Goal: Task Accomplishment & Management: Manage account settings

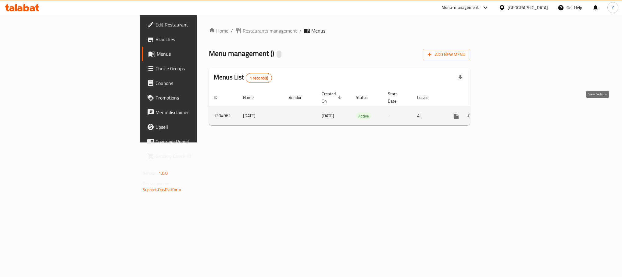
click at [503, 112] on icon "enhanced table" at bounding box center [499, 115] width 7 height 7
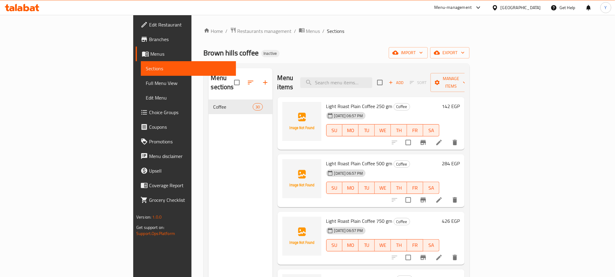
click at [146, 80] on span "Full Menu View" at bounding box center [188, 83] width 85 height 7
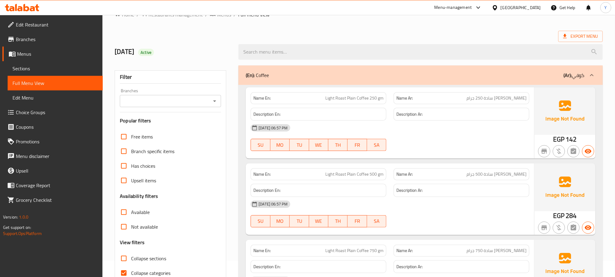
scroll to position [30, 0]
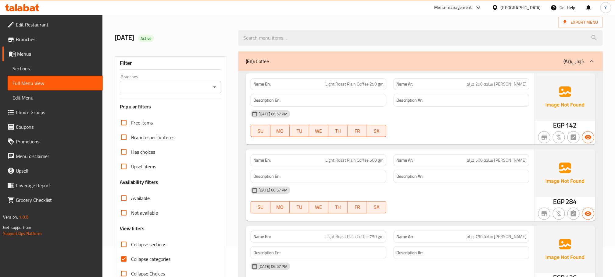
click at [347, 84] on span "Light Roast Plain Coffee 250 gm" at bounding box center [354, 84] width 58 height 6
copy span "Light Roast Plain Coffee 250 gm"
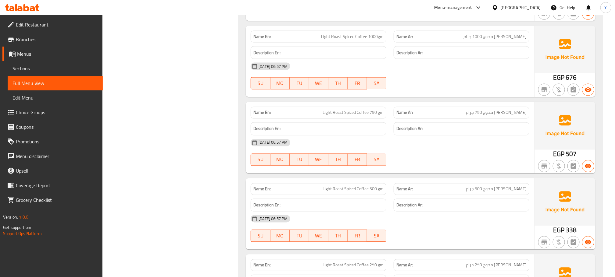
scroll to position [540, 0]
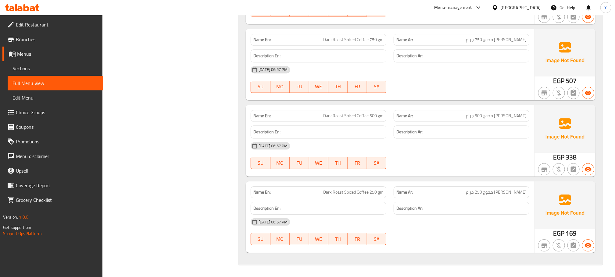
scroll to position [0, 0]
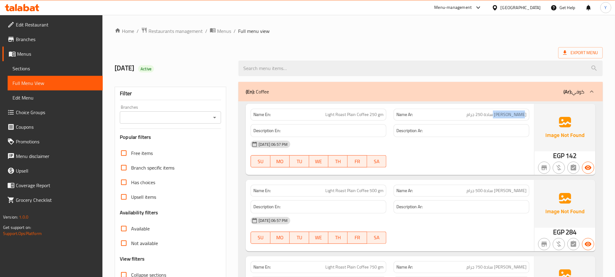
drag, startPoint x: 502, startPoint y: 117, endPoint x: 534, endPoint y: 114, distance: 31.2
click at [534, 114] on div "Name En: Light Roast Plain Coffee 250 gm Name Ar: بن فاتح سادة 250 جرام Descrip…" at bounding box center [390, 139] width 288 height 71
copy span "بن فاتح سادة"
click at [588, 57] on span "Export Menu" at bounding box center [580, 52] width 45 height 11
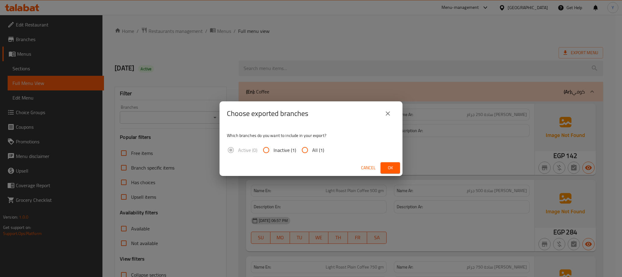
click at [22, 58] on div "Choose exported branches Which branches do you want to include in your export? …" at bounding box center [311, 138] width 622 height 277
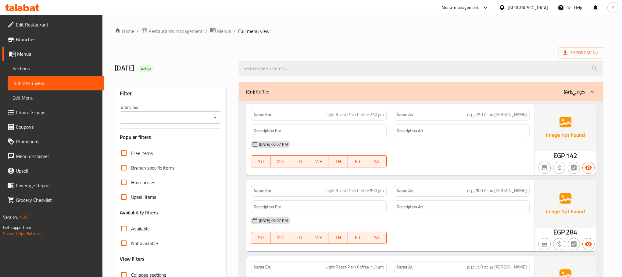
click at [31, 66] on span "Sections" at bounding box center [55, 68] width 87 height 7
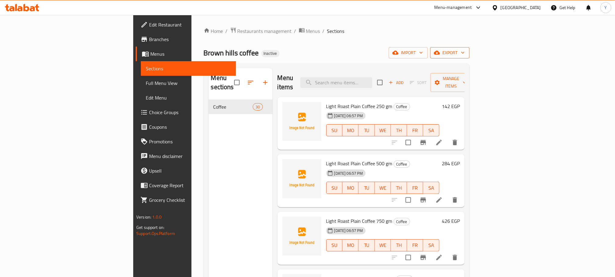
click at [465, 54] on span "export" at bounding box center [450, 53] width 30 height 8
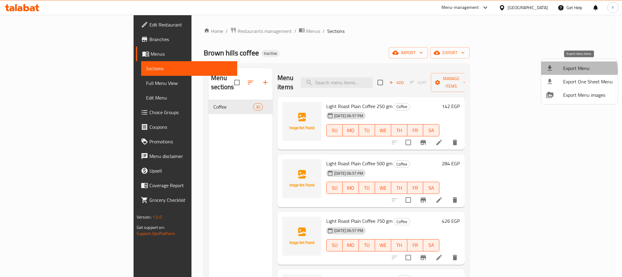
click at [568, 71] on span "Export Menu" at bounding box center [588, 68] width 50 height 7
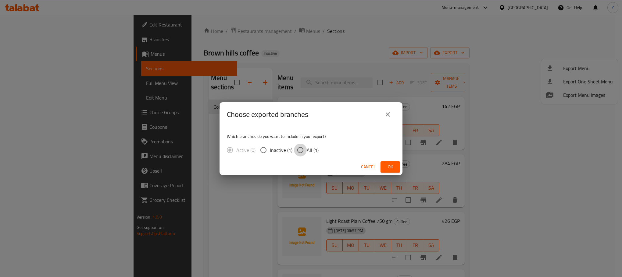
click at [305, 152] on input "All (1)" at bounding box center [300, 150] width 13 height 13
radio input "true"
click at [391, 168] on span "Ok" at bounding box center [390, 167] width 10 height 8
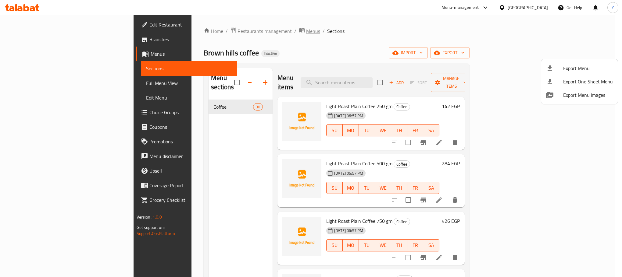
click at [228, 30] on div at bounding box center [311, 138] width 622 height 277
click at [306, 30] on span "Menus" at bounding box center [313, 30] width 14 height 7
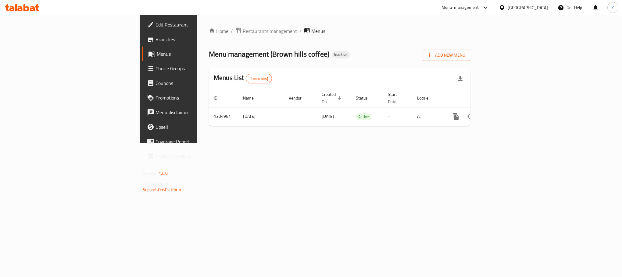
click at [470, 62] on div "Home / Restaurants management / Menus Menu management ( Brown hills coffee ) In…" at bounding box center [339, 79] width 261 height 104
click at [465, 53] on span "Add New Menu" at bounding box center [446, 56] width 37 height 8
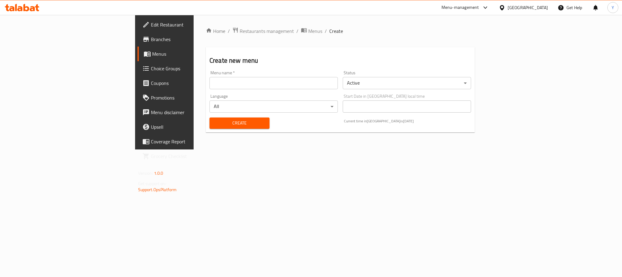
click at [209, 82] on input "text" at bounding box center [273, 83] width 128 height 12
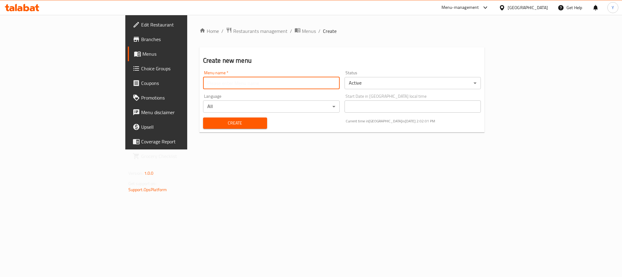
type input "New menu"
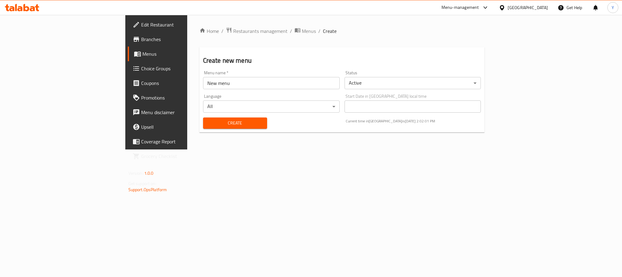
click at [199, 129] on div "Create" at bounding box center [234, 123] width 71 height 19
click at [208, 121] on span "Create" at bounding box center [235, 124] width 54 height 8
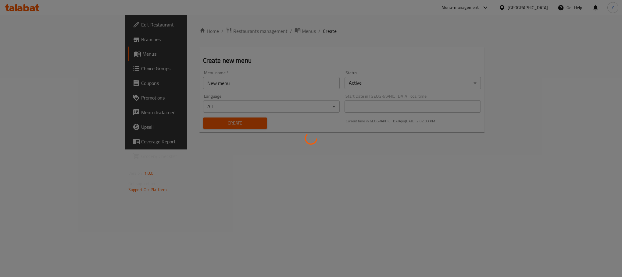
click at [224, 33] on div at bounding box center [311, 138] width 622 height 277
click at [224, 29] on div at bounding box center [311, 138] width 622 height 277
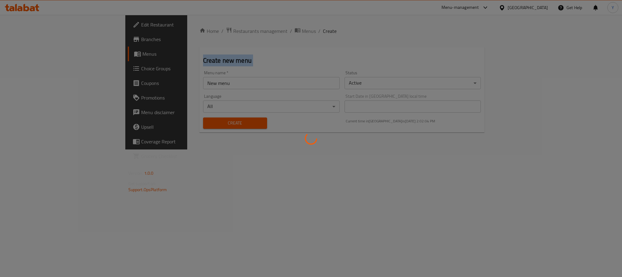
click at [224, 29] on div at bounding box center [311, 138] width 622 height 277
drag, startPoint x: 243, startPoint y: 37, endPoint x: 239, endPoint y: 61, distance: 24.7
click at [243, 38] on div at bounding box center [311, 138] width 622 height 277
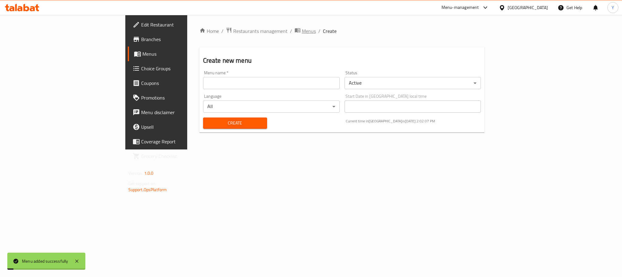
click at [302, 33] on span "Menus" at bounding box center [309, 30] width 14 height 7
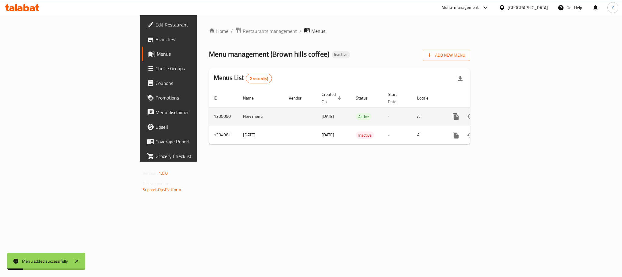
click at [503, 113] on icon "enhanced table" at bounding box center [499, 116] width 7 height 7
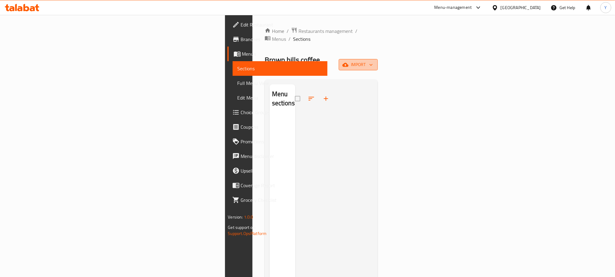
click at [373, 61] on span "import" at bounding box center [358, 65] width 29 height 8
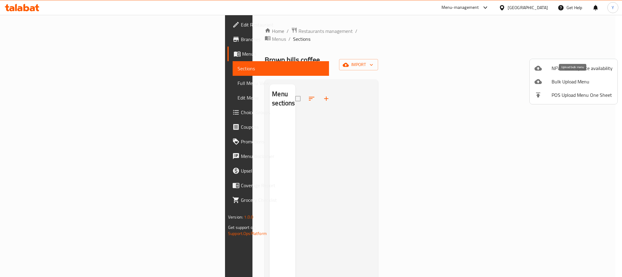
click at [559, 80] on span "Bulk Upload Menu" at bounding box center [581, 81] width 61 height 7
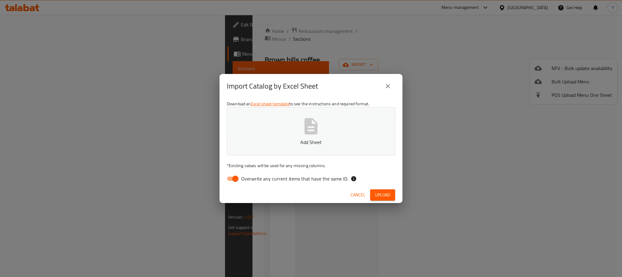
click at [242, 180] on span "Overwrite any current items that have the same ID." at bounding box center [294, 178] width 107 height 7
click at [242, 180] on input "Overwrite any current items that have the same ID." at bounding box center [235, 179] width 35 height 12
checkbox input "false"
click at [274, 134] on button "Add Sheet" at bounding box center [311, 131] width 168 height 48
click at [371, 196] on button "Upload" at bounding box center [382, 195] width 25 height 11
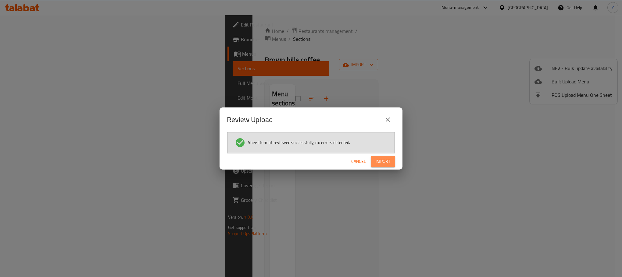
click at [386, 166] on button "Import" at bounding box center [383, 161] width 24 height 11
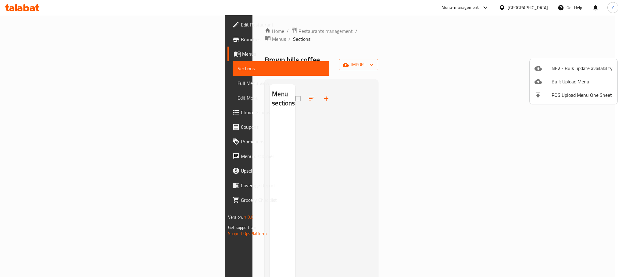
click at [448, 174] on div at bounding box center [311, 138] width 622 height 277
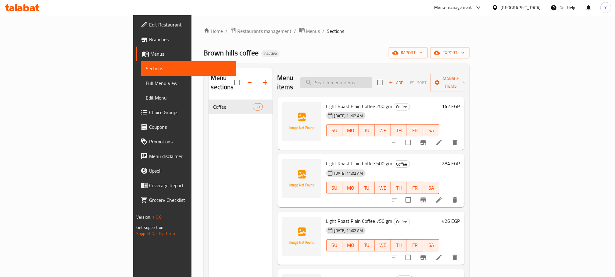
drag, startPoint x: 394, startPoint y: 84, endPoint x: 394, endPoint y: 81, distance: 3.8
click at [394, 83] on div "Menu items Add Sort Manage items" at bounding box center [370, 82] width 187 height 29
click at [372, 81] on input "search" at bounding box center [336, 82] width 72 height 11
paste input "سادة غامق 250 جم"
click at [361, 79] on input "ساد" at bounding box center [336, 82] width 72 height 11
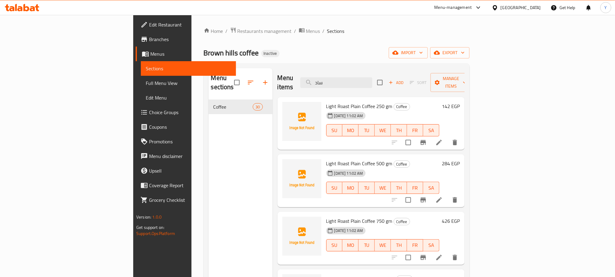
paste input "Dark Roast Plain"
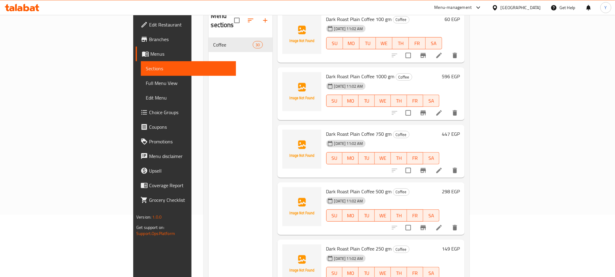
scroll to position [85, 0]
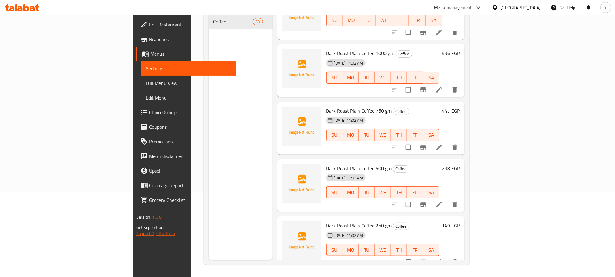
type input "Dark Roast Plain"
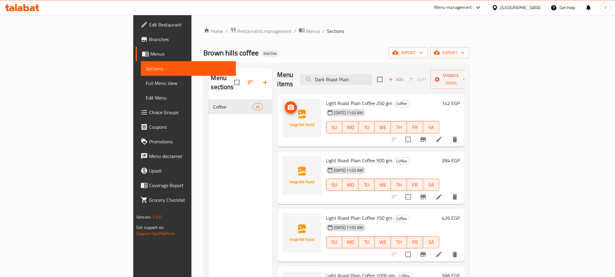
scroll to position [0, 0]
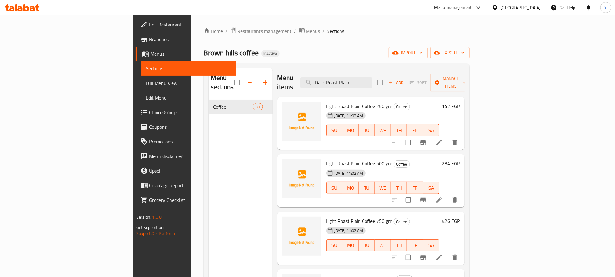
drag, startPoint x: 314, startPoint y: 80, endPoint x: 319, endPoint y: 77, distance: 5.7
click at [314, 80] on div "Menu items Dark Roast Plain Add Sort Manage items" at bounding box center [370, 82] width 187 height 29
click at [362, 80] on input "Dark Roast Plain" at bounding box center [336, 82] width 72 height 11
paste input "Dark Roast Plain"
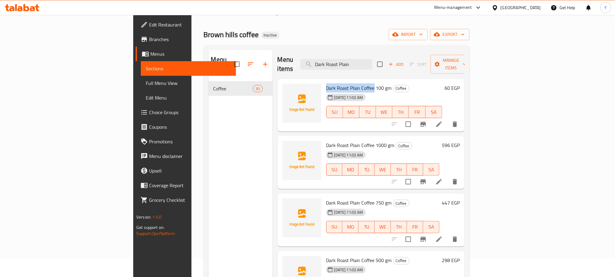
drag, startPoint x: 292, startPoint y: 79, endPoint x: 341, endPoint y: 82, distance: 49.2
click at [341, 82] on div "Dark Roast Plain Coffee 100 gm Coffee 11-08-2025 11:02 AM SU MO TU WE TH FR SA" at bounding box center [384, 105] width 121 height 48
copy span "Dark Roast Plain Coffee"
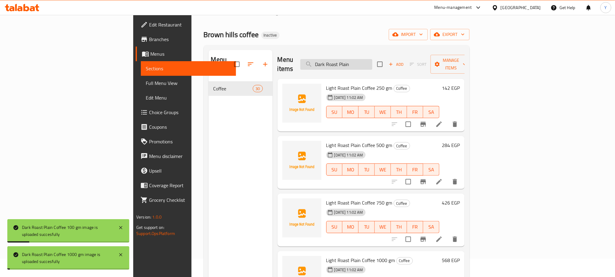
click at [372, 63] on input "Dark Roast Plain" at bounding box center [336, 64] width 72 height 11
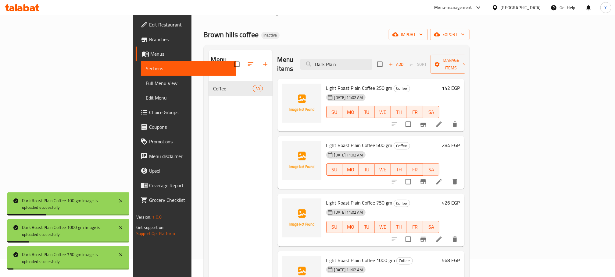
type input "Dark Roast Plain"
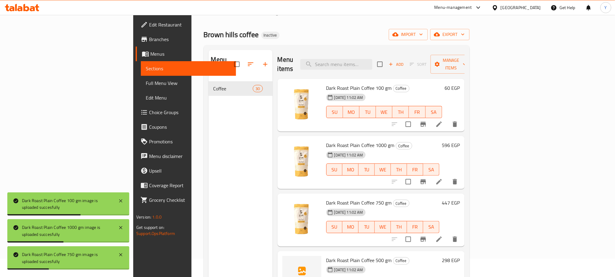
paste input "Dark Roast Plain"
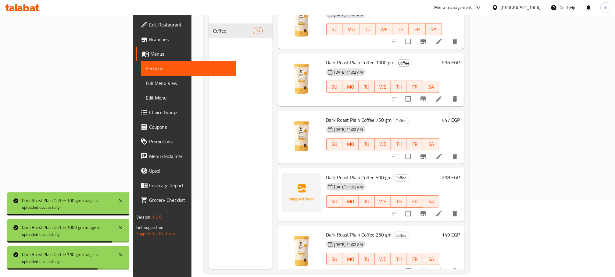
scroll to position [85, 0]
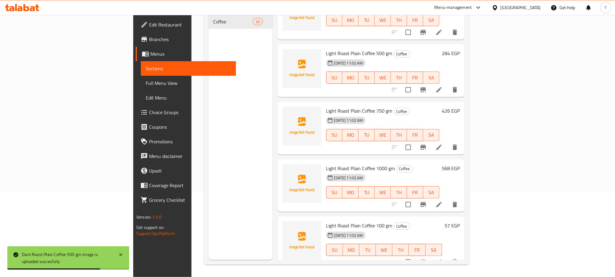
drag, startPoint x: 194, startPoint y: 86, endPoint x: 198, endPoint y: 85, distance: 3.8
click at [209, 86] on div "Menu sections Coffee 30" at bounding box center [241, 121] width 64 height 277
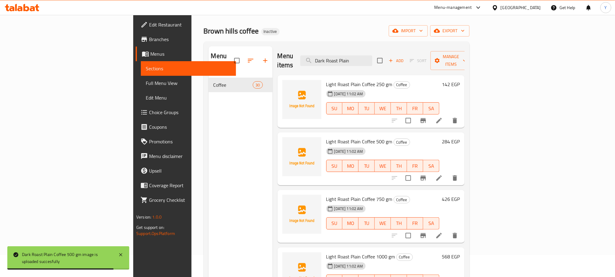
scroll to position [0, 0]
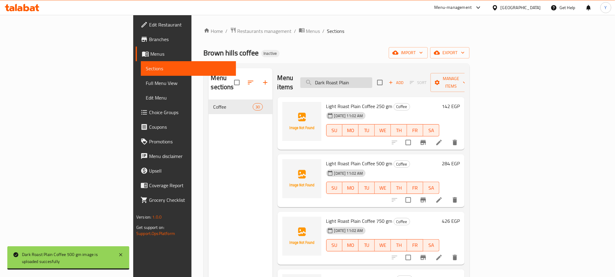
click at [366, 77] on input "Dark Roast Plain" at bounding box center [336, 82] width 72 height 11
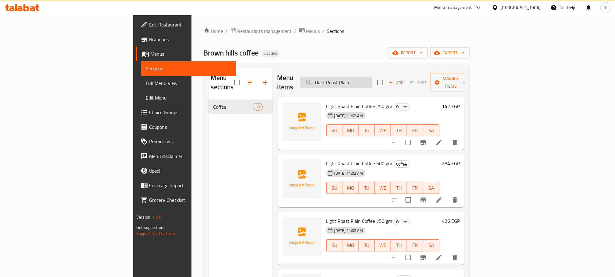
click at [366, 77] on input "Dark Roast Plain" at bounding box center [336, 82] width 72 height 11
type input "Medium Roast Plain"
click at [209, 145] on div "Menu sections Coffee 30" at bounding box center [241, 206] width 64 height 277
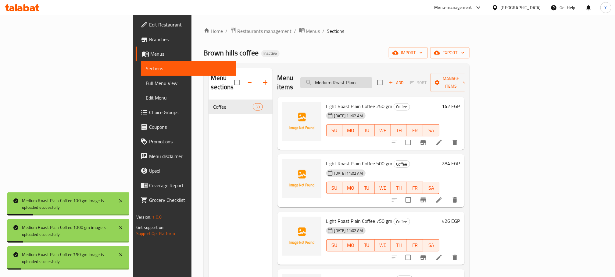
click at [372, 81] on input "Medium Roast Plain" at bounding box center [336, 82] width 72 height 11
paste input "Medium Roast Plain"
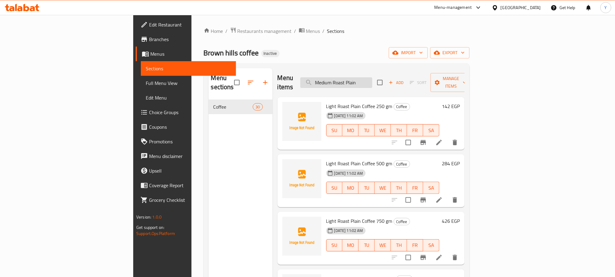
click at [372, 78] on input "Medium Roast Plain" at bounding box center [336, 82] width 72 height 11
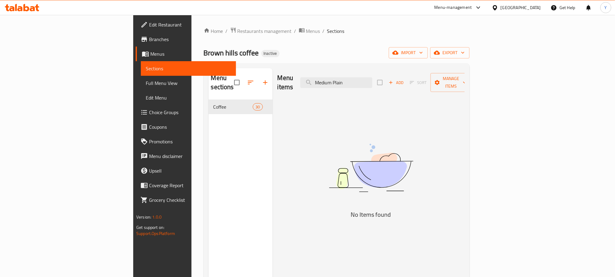
type input "Medium Roast Plain"
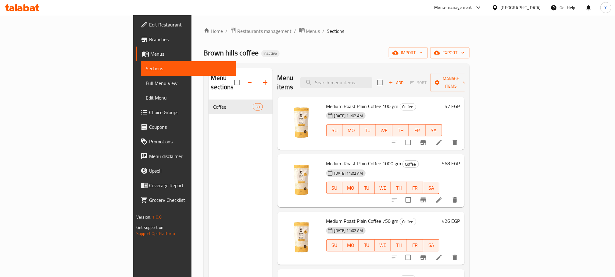
paste input "Medium Roast Plain"
drag, startPoint x: 305, startPoint y: 48, endPoint x: 316, endPoint y: 55, distance: 13.4
click at [305, 48] on div "Brown hills coffee Inactive import export" at bounding box center [337, 52] width 266 height 11
click at [367, 78] on input "Medium Roast Plain" at bounding box center [336, 82] width 72 height 11
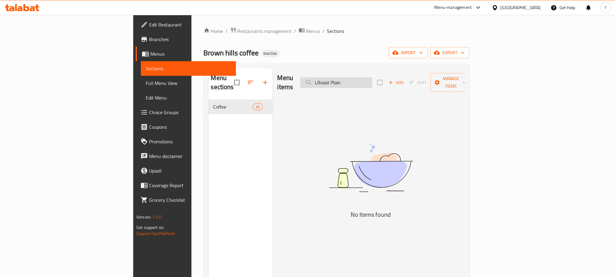
type input "Medium Roast Plain"
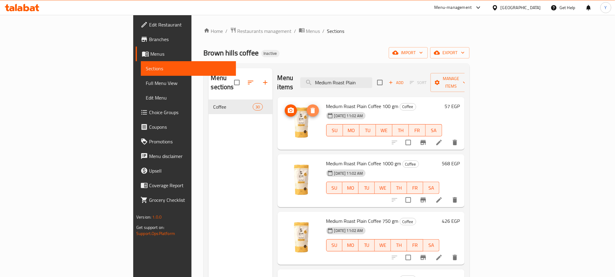
click at [307, 107] on span "delete image" at bounding box center [313, 110] width 12 height 7
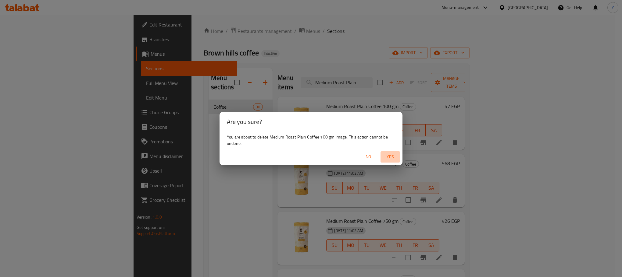
click at [389, 159] on span "Yes" at bounding box center [390, 157] width 15 height 8
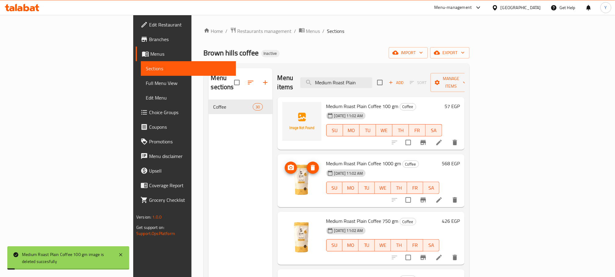
click at [307, 163] on button "delete image" at bounding box center [313, 168] width 12 height 12
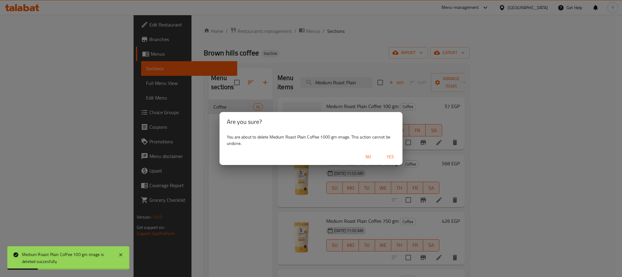
click at [390, 156] on span "Yes" at bounding box center [390, 157] width 15 height 8
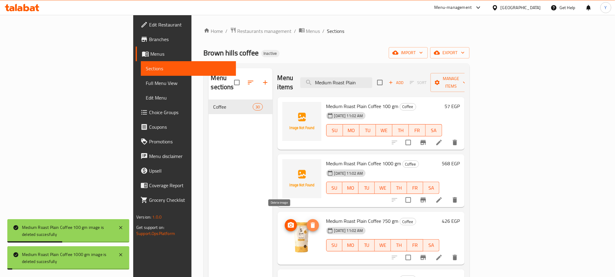
click at [309, 222] on icon "delete image" at bounding box center [312, 225] width 7 height 7
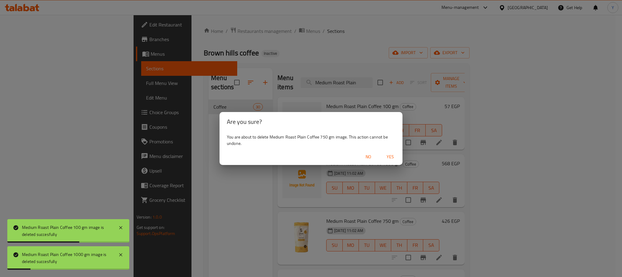
click at [391, 150] on div "No Yes" at bounding box center [310, 157] width 183 height 16
click at [393, 156] on span "Yes" at bounding box center [390, 157] width 15 height 8
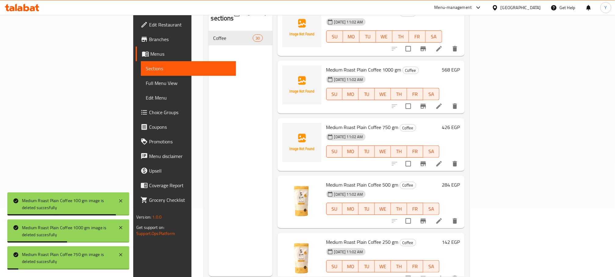
scroll to position [85, 0]
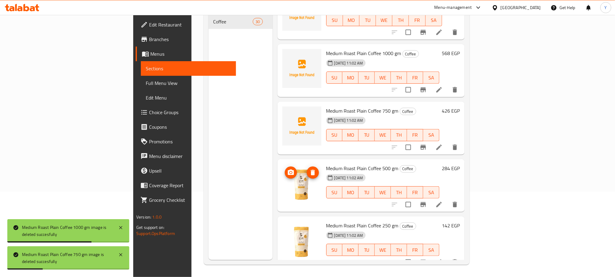
click at [311, 170] on icon "delete image" at bounding box center [313, 172] width 4 height 5
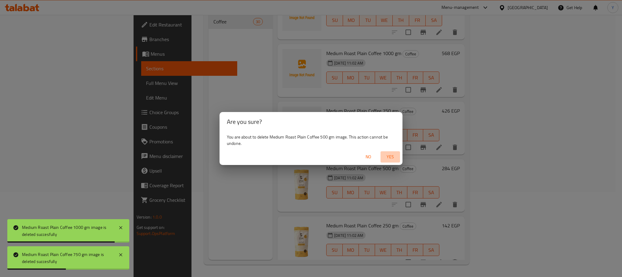
click at [382, 152] on button "Yes" at bounding box center [390, 157] width 20 height 11
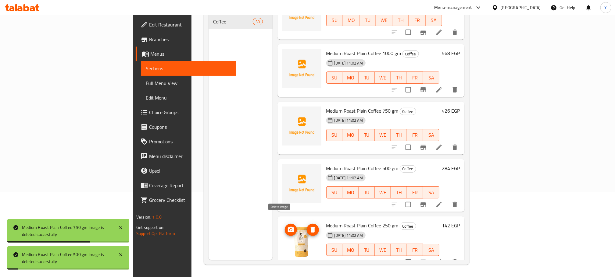
click at [311, 227] on icon "delete image" at bounding box center [313, 229] width 4 height 5
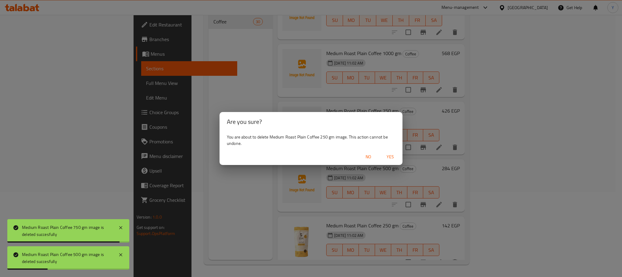
click at [391, 153] on span "Yes" at bounding box center [390, 157] width 15 height 8
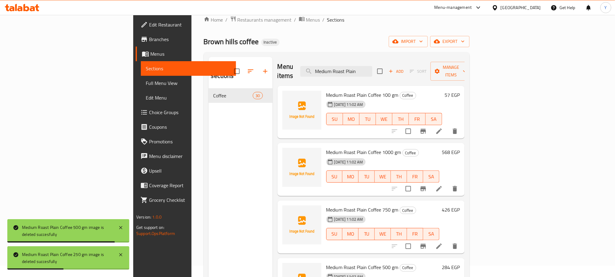
scroll to position [0, 0]
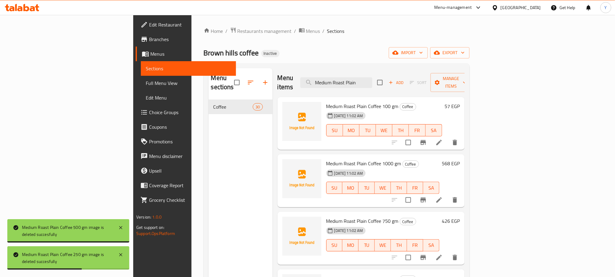
click at [373, 85] on div "Menu items Medium Roast Plain Add Sort Manage items" at bounding box center [370, 82] width 187 height 29
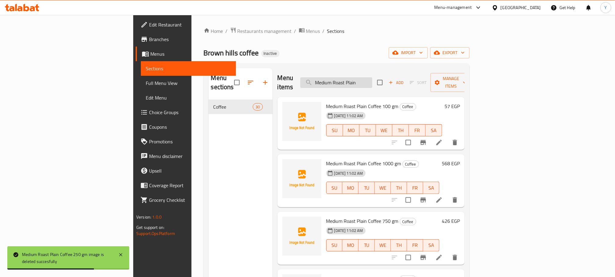
click at [372, 81] on input "Medium Roast Plain" at bounding box center [336, 82] width 72 height 11
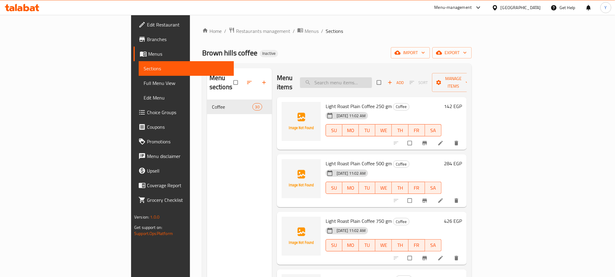
click at [372, 77] on input "search" at bounding box center [336, 82] width 72 height 11
paste input "Medium Roast Plain"
type input "Medium Roast Plain"
click at [372, 77] on input "search" at bounding box center [336, 82] width 72 height 11
paste input "Medium Roast Plain"
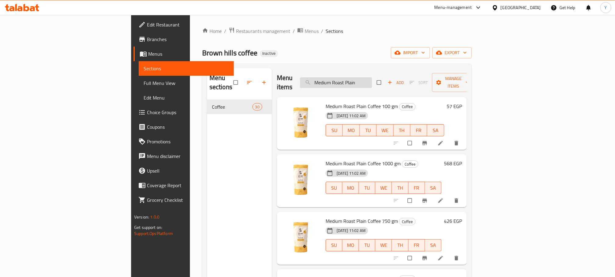
click at [369, 81] on input "Medium Roast Plain" at bounding box center [336, 82] width 72 height 11
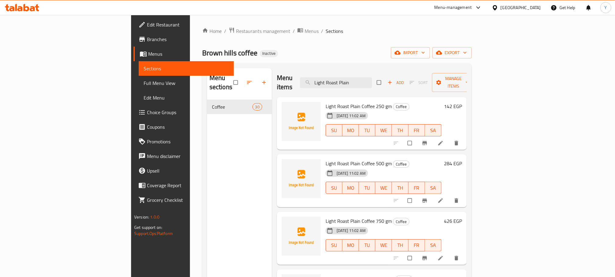
type input "Light Roast Plain"
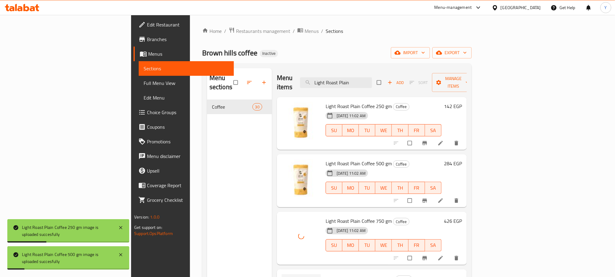
scroll to position [25, 0]
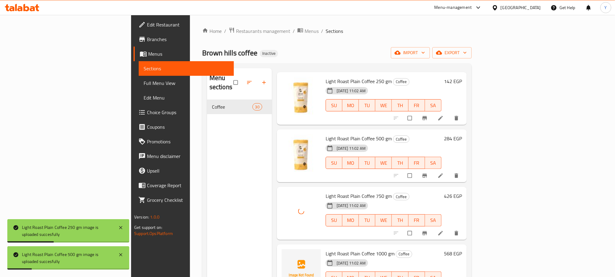
click at [372, 63] on input "Light Roast Plain" at bounding box center [336, 57] width 72 height 11
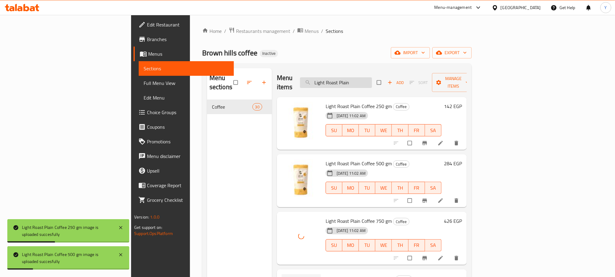
click at [372, 81] on input "Light Roast Plain" at bounding box center [336, 82] width 72 height 11
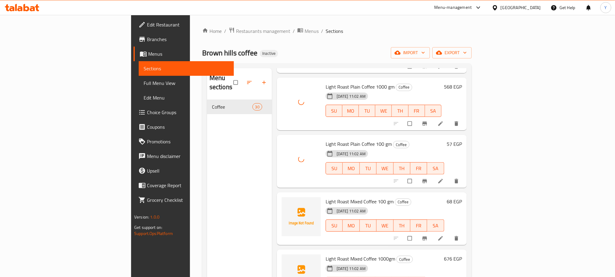
scroll to position [210, 0]
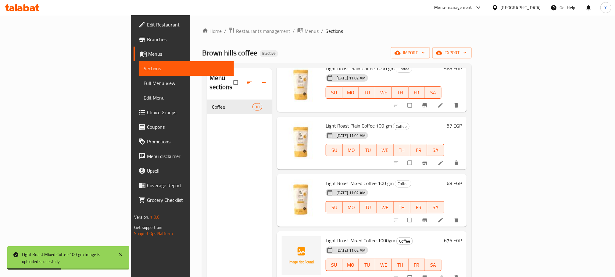
click at [213, 187] on div "Menu sections Coffee 30" at bounding box center [239, 206] width 65 height 277
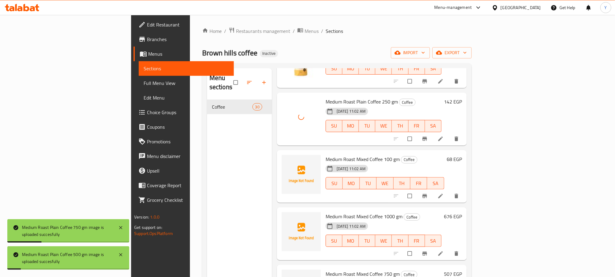
scroll to position [814, 0]
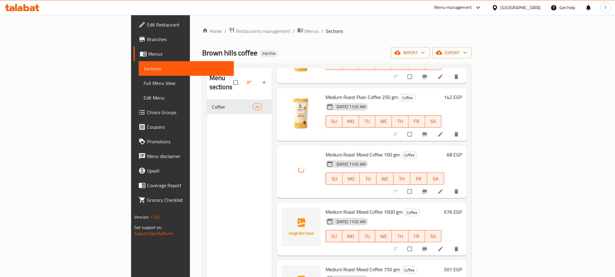
click at [222, 182] on div "Menu sections Coffee 30" at bounding box center [239, 206] width 65 height 277
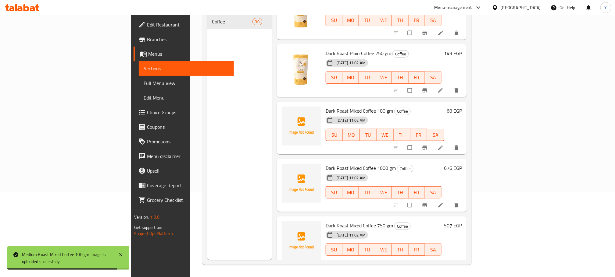
scroll to position [1369, 0]
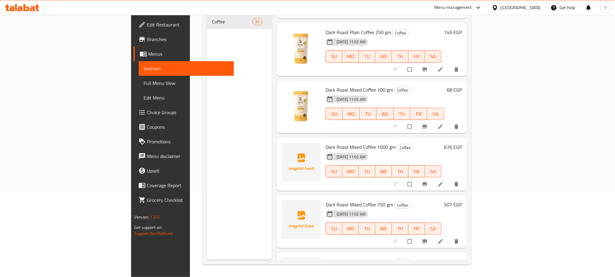
click at [144, 84] on span "Full Menu View" at bounding box center [186, 83] width 85 height 7
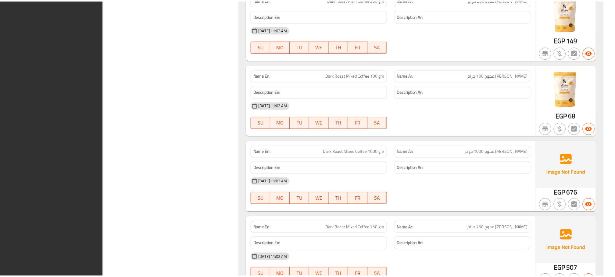
scroll to position [2145, 0]
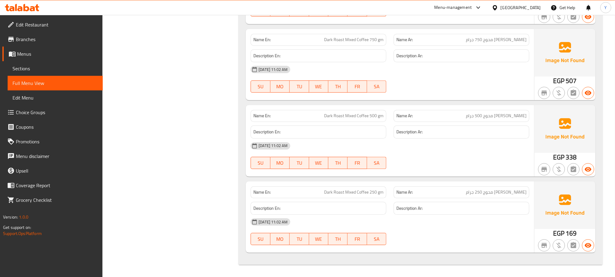
drag, startPoint x: 18, startPoint y: 71, endPoint x: 9, endPoint y: 48, distance: 24.5
click at [18, 71] on span "Sections" at bounding box center [54, 68] width 85 height 7
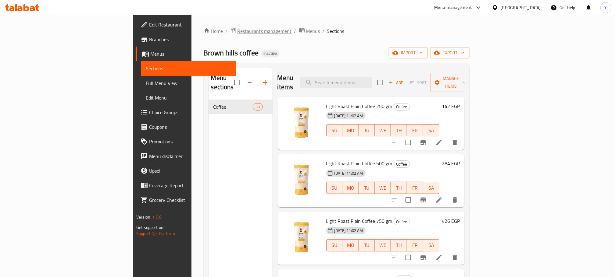
click at [237, 28] on span "Restaurants management" at bounding box center [264, 30] width 54 height 7
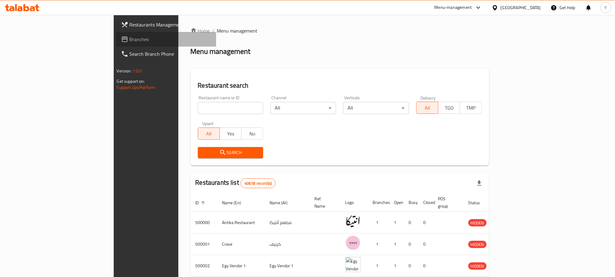
click at [130, 39] on span "Branches" at bounding box center [171, 39] width 82 height 7
